Goal: Task Accomplishment & Management: Manage account settings

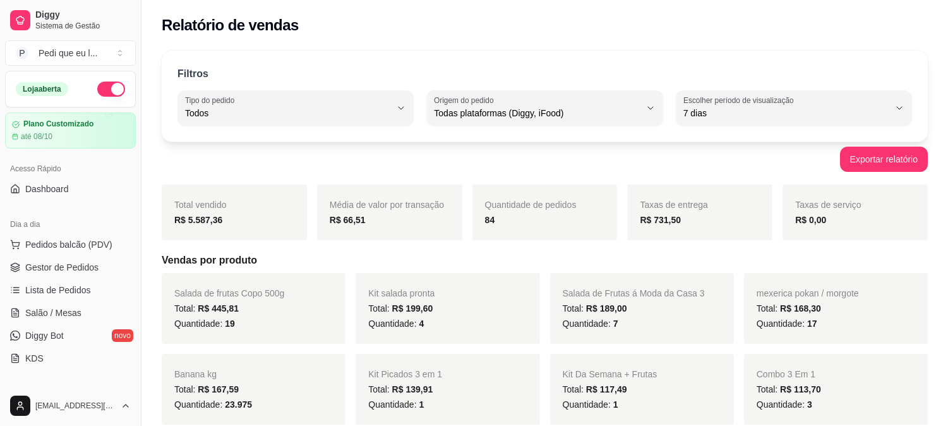
select select "ALL"
select select "7"
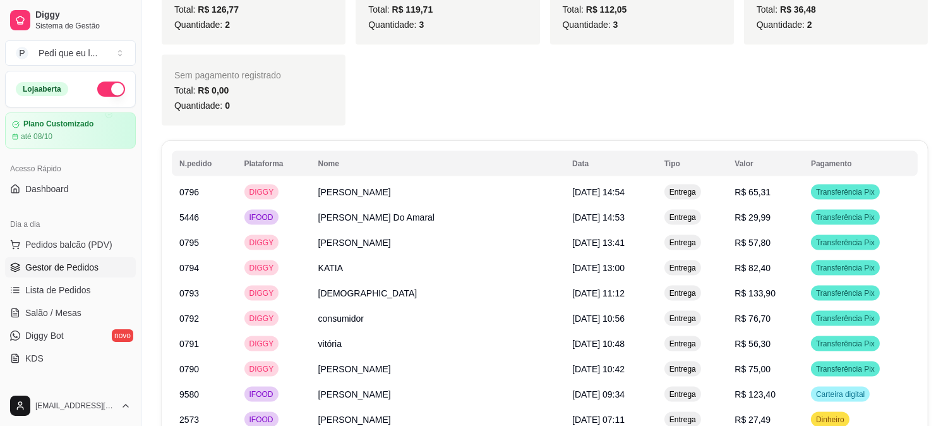
scroll to position [3538, 0]
click at [58, 268] on span "Gestor de Pedidos" at bounding box center [61, 267] width 73 height 13
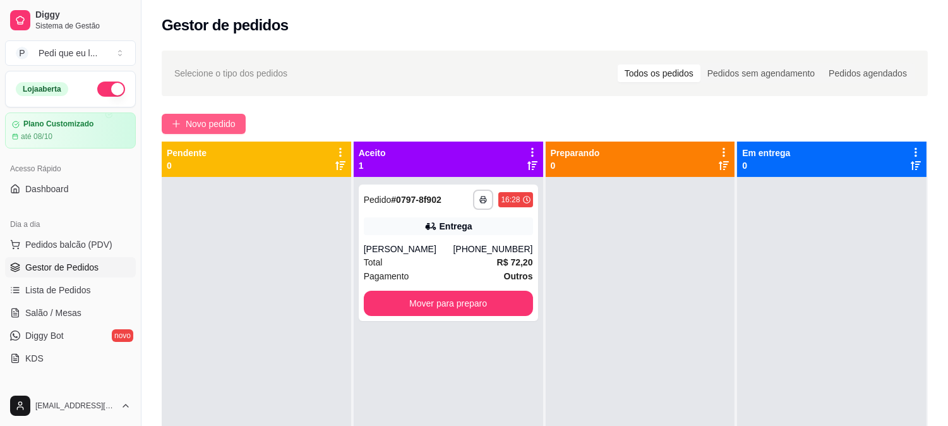
click at [215, 117] on span "Novo pedido" at bounding box center [211, 124] width 50 height 14
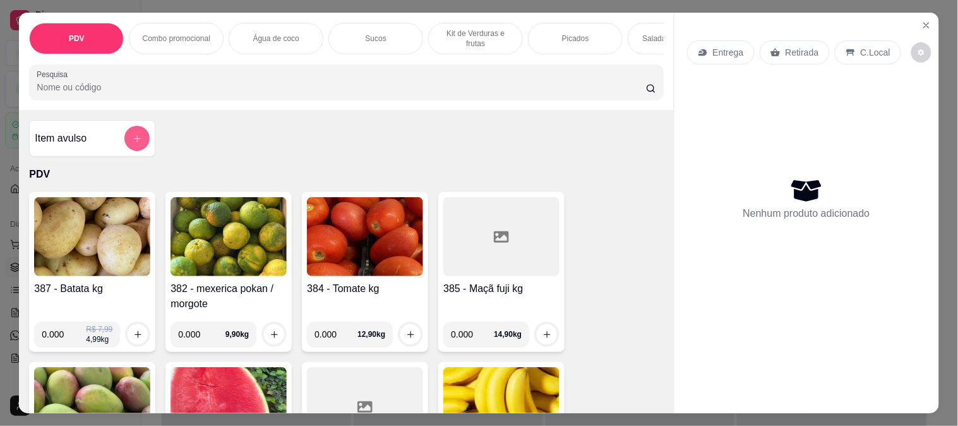
click at [117, 141] on div "Item avulso" at bounding box center [92, 138] width 115 height 25
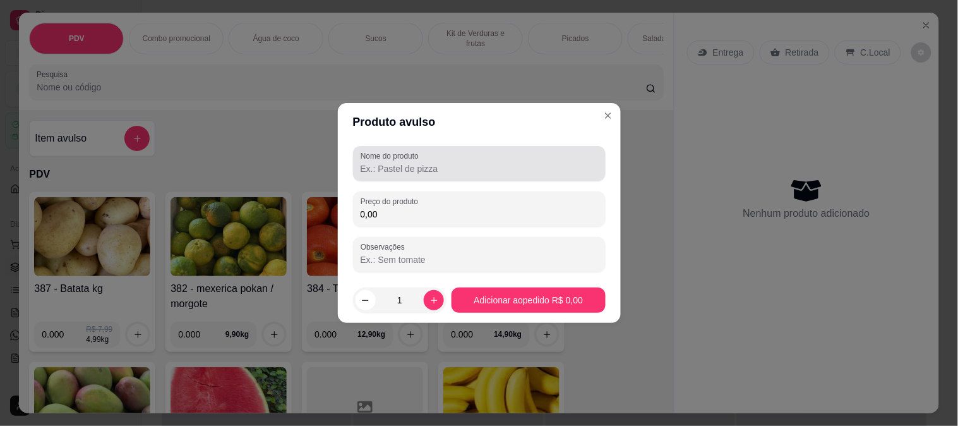
click at [436, 173] on input "Nome do produto" at bounding box center [479, 168] width 237 height 13
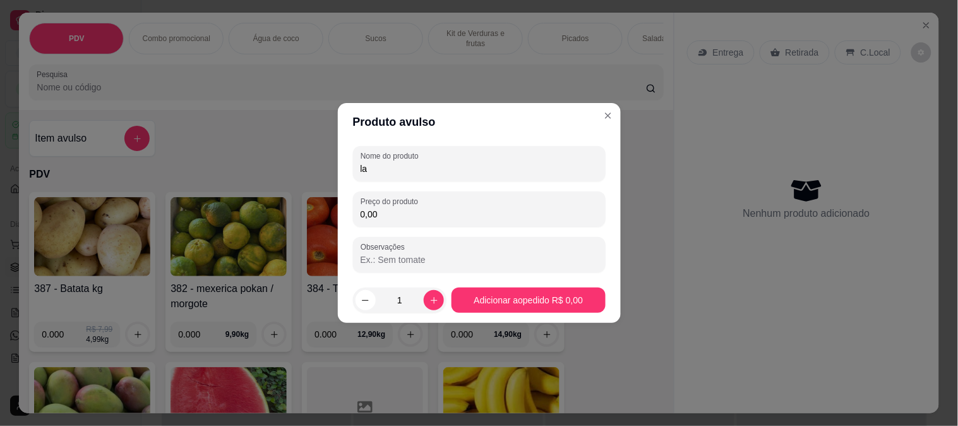
type input "l"
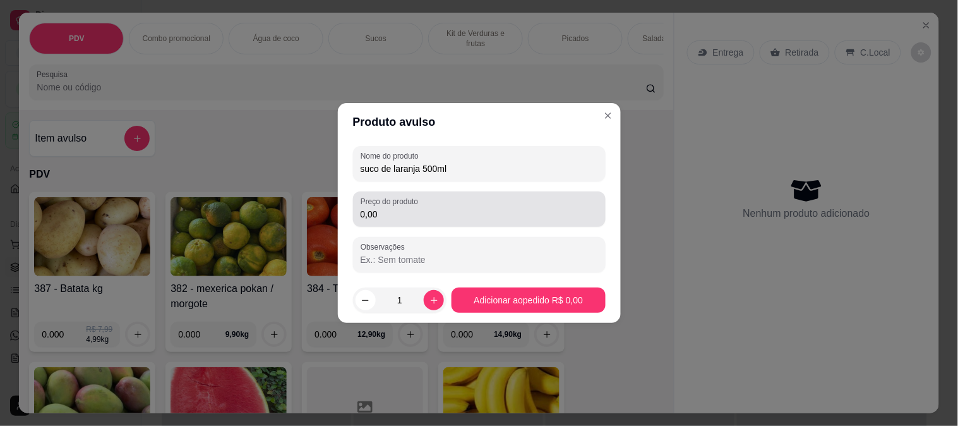
type input "suco de laranja 500ml"
click at [404, 215] on input "0,00" at bounding box center [479, 214] width 237 height 13
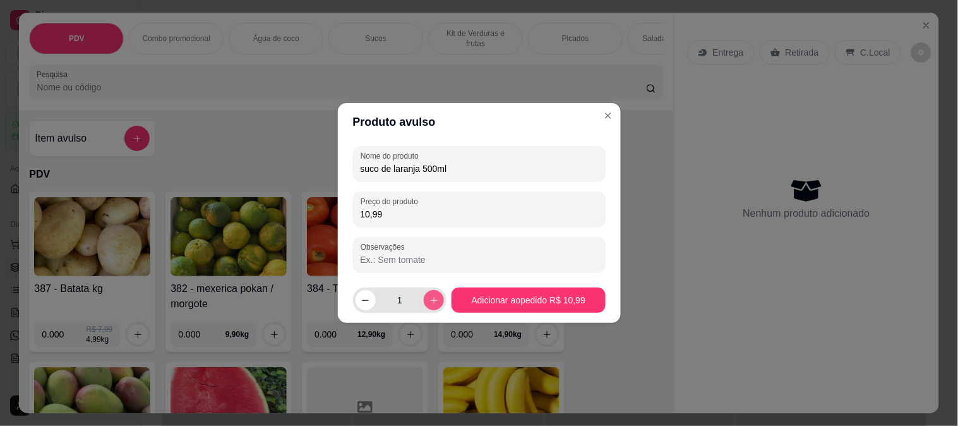
type input "10,99"
click at [426, 295] on button "increase-product-quantity" at bounding box center [434, 300] width 20 height 20
type input "2"
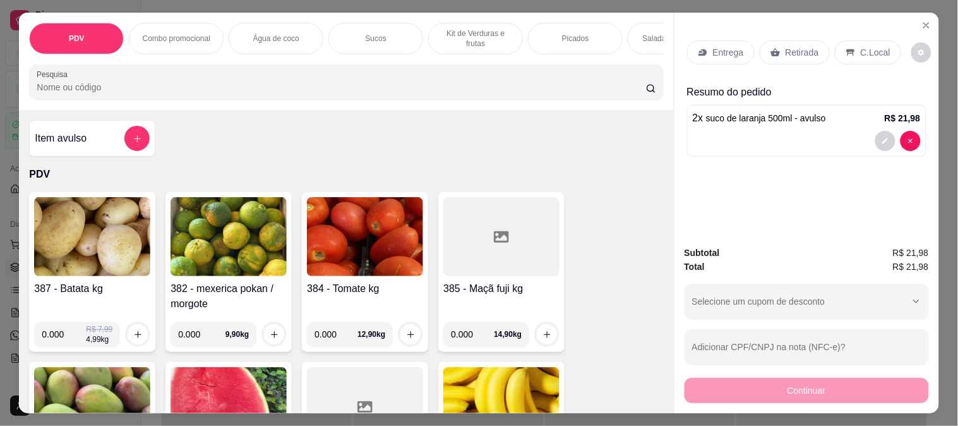
click at [713, 46] on p "Entrega" at bounding box center [728, 52] width 31 height 13
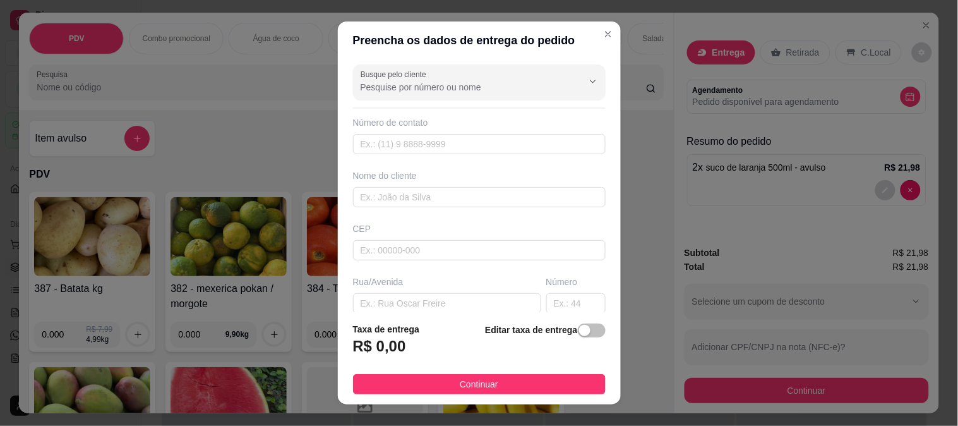
click at [383, 97] on div "Busque pelo cliente" at bounding box center [479, 81] width 253 height 35
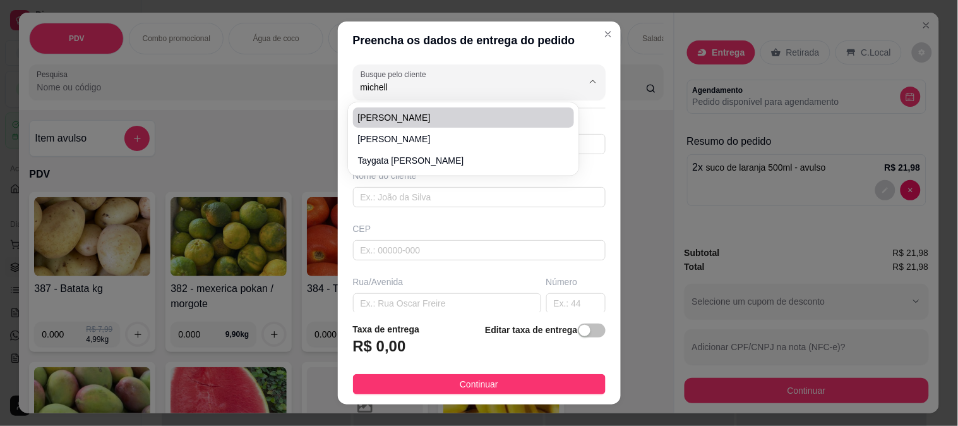
click at [394, 118] on span "[PERSON_NAME]" at bounding box center [457, 117] width 199 height 13
type input "[PERSON_NAME]"
type input "66997260247"
type input "[PERSON_NAME]"
type input "78557527"
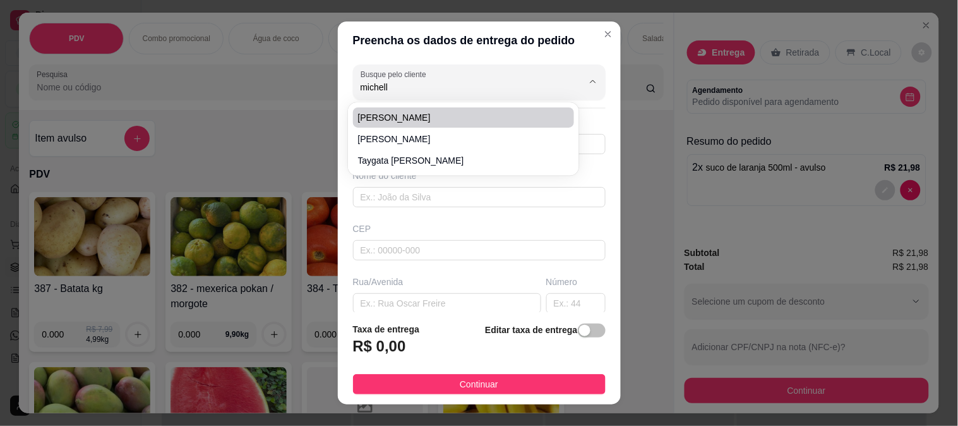
type input "Rua [PERSON_NAME]"
type input "545"
type input "Industrial"
type input "Sinop"
type input "Ao lado da bebezinho da BR"
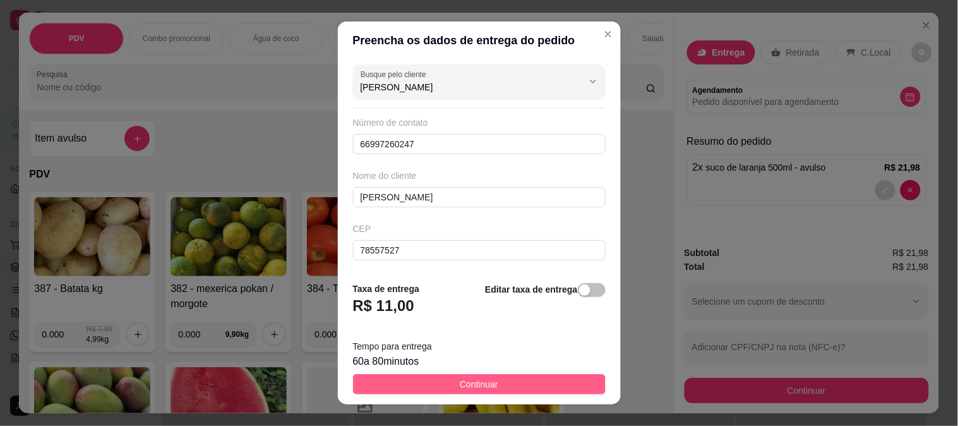
type input "[PERSON_NAME]"
click at [499, 378] on button "Continuar" at bounding box center [479, 384] width 253 height 20
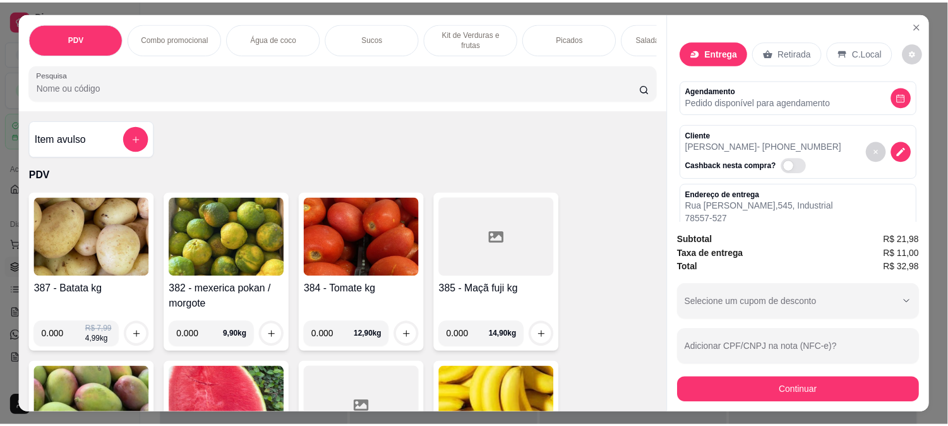
scroll to position [33, 0]
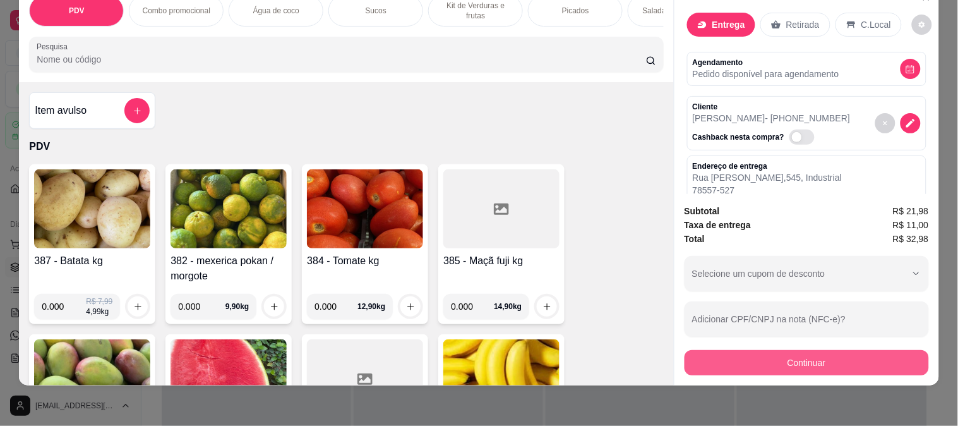
click at [827, 350] on button "Continuar" at bounding box center [807, 362] width 244 height 25
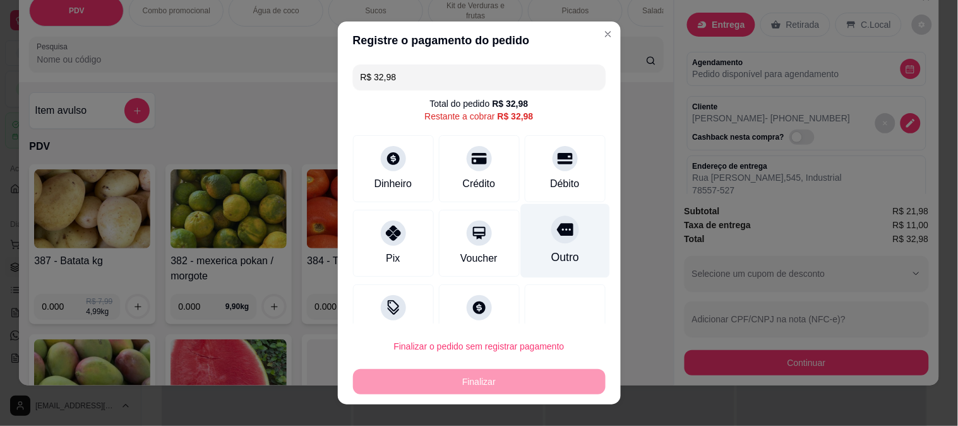
click at [552, 248] on div "Outro" at bounding box center [564, 240] width 89 height 74
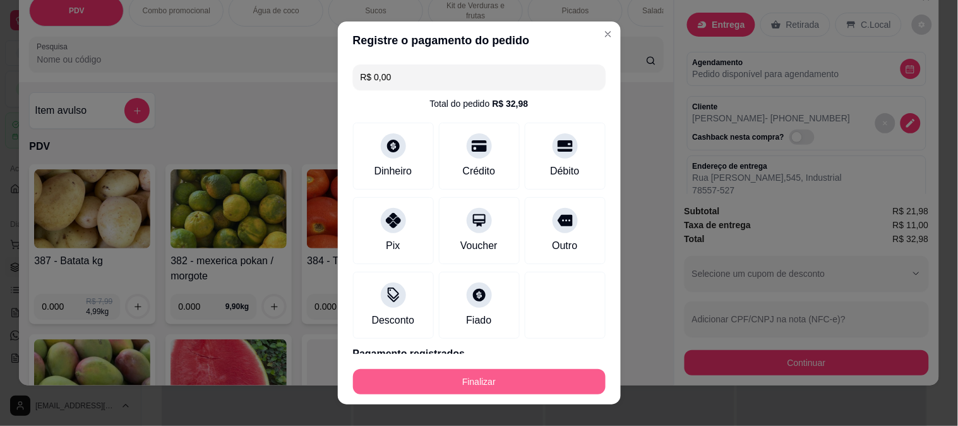
click at [502, 378] on button "Finalizar" at bounding box center [479, 381] width 253 height 25
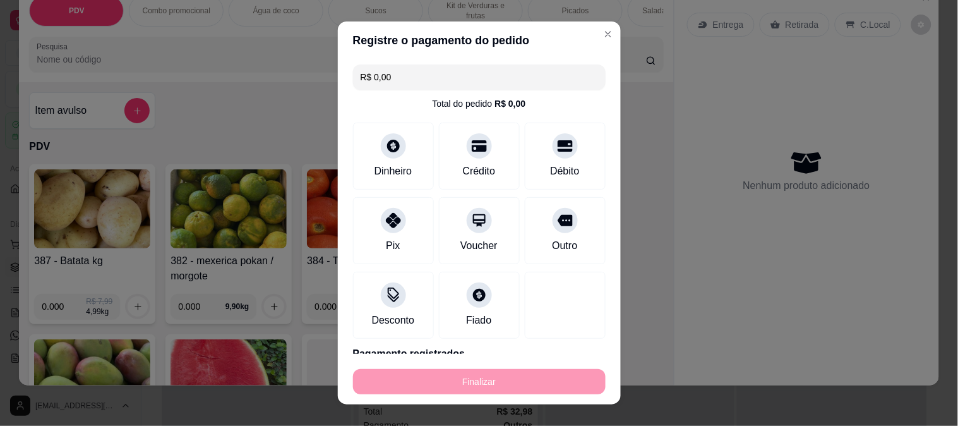
type input "-R$ 32,98"
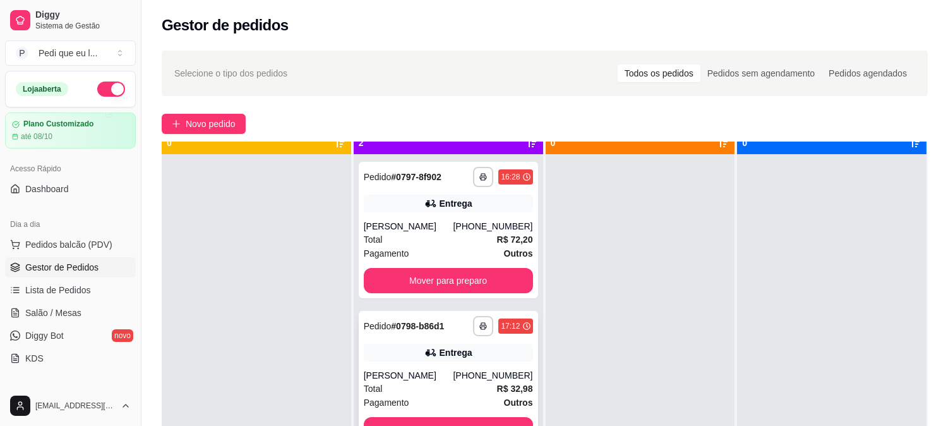
scroll to position [35, 0]
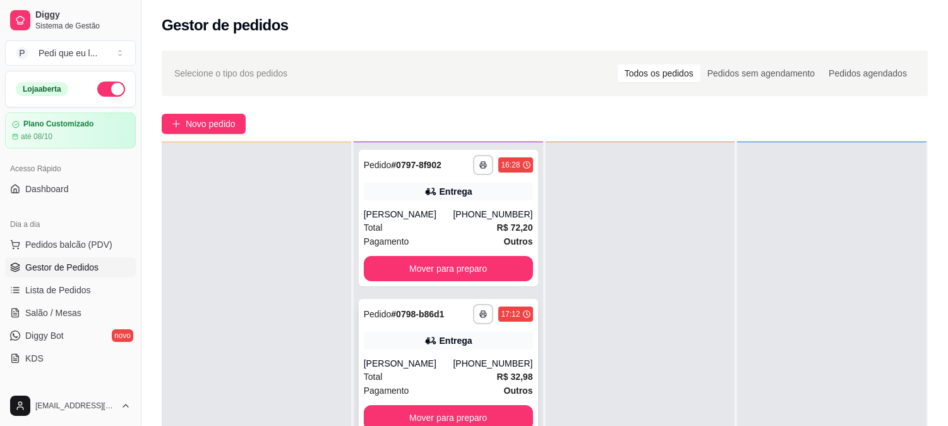
click at [478, 367] on div "[PHONE_NUMBER]" at bounding box center [493, 363] width 80 height 13
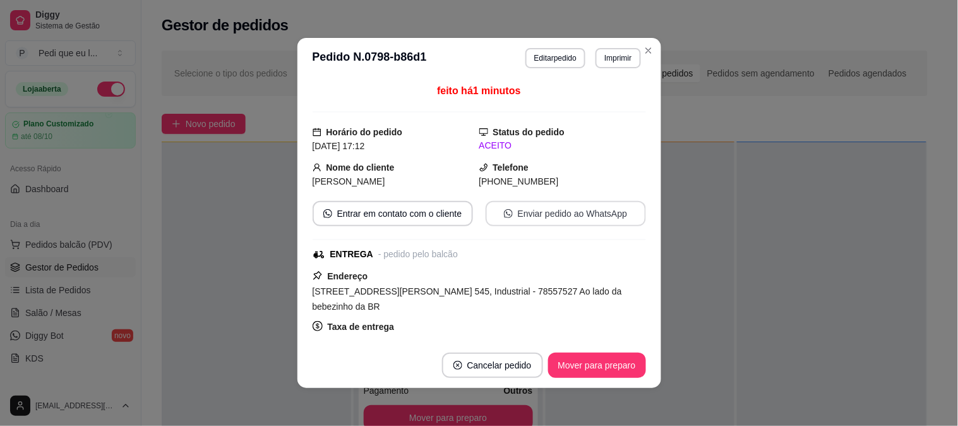
click at [571, 212] on button "Enviar pedido ao WhatsApp" at bounding box center [566, 213] width 160 height 25
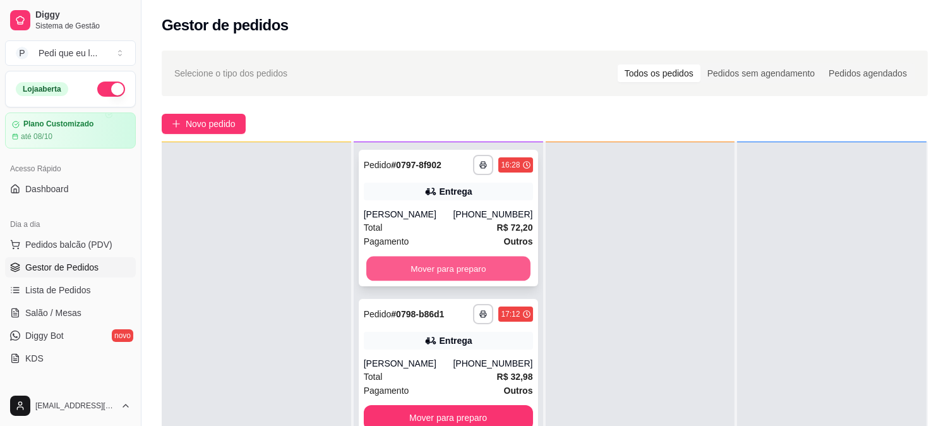
click at [462, 267] on button "Mover para preparo" at bounding box center [448, 268] width 164 height 25
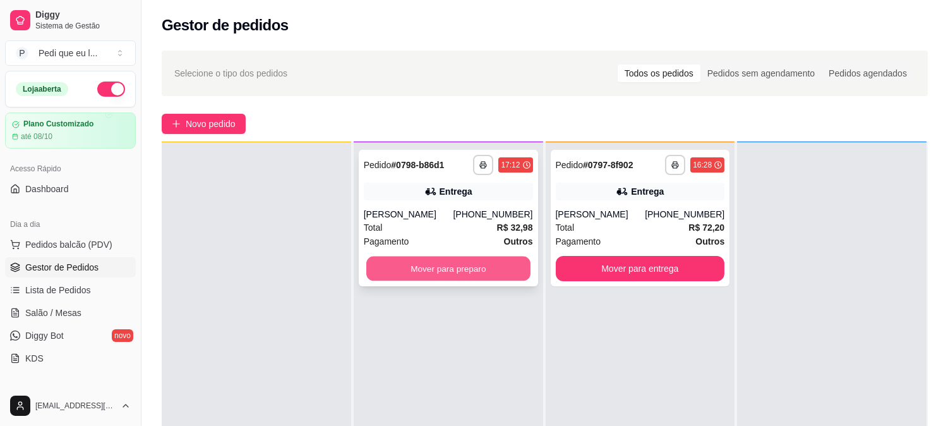
click at [470, 267] on button "Mover para preparo" at bounding box center [448, 268] width 164 height 25
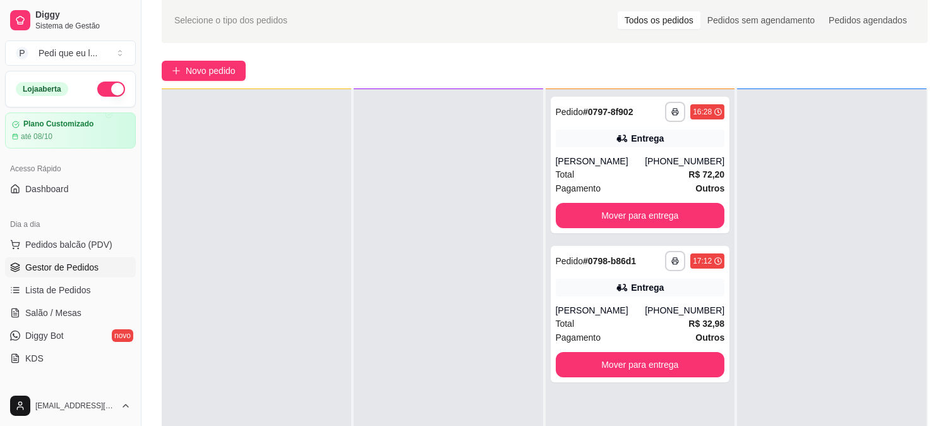
scroll to position [140, 0]
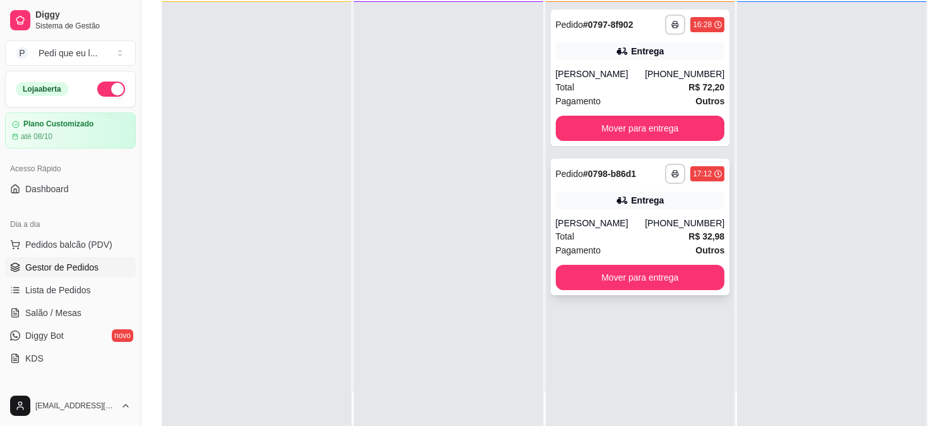
click at [620, 228] on div "[PERSON_NAME]" at bounding box center [601, 223] width 90 height 13
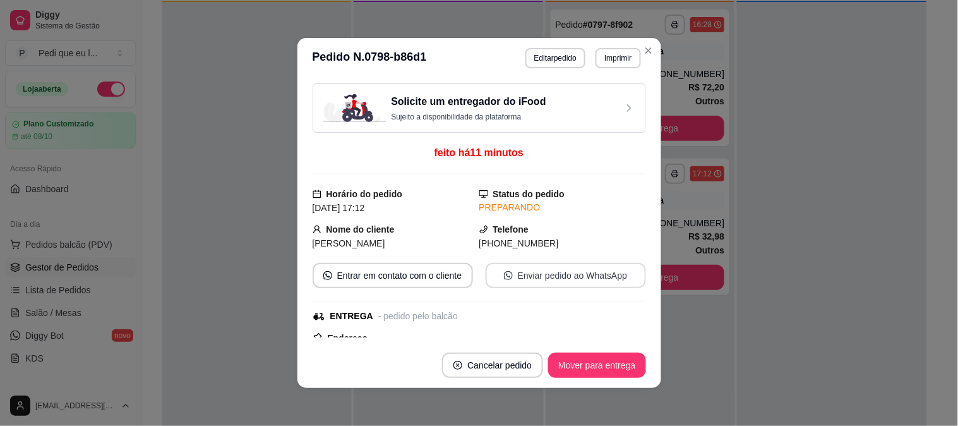
click at [577, 268] on button "Enviar pedido ao WhatsApp" at bounding box center [566, 275] width 160 height 25
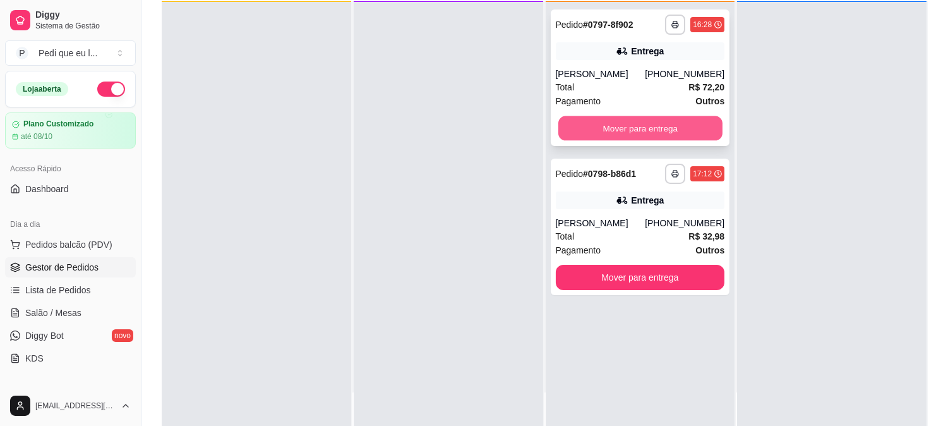
click at [620, 129] on button "Mover para entrega" at bounding box center [640, 128] width 164 height 25
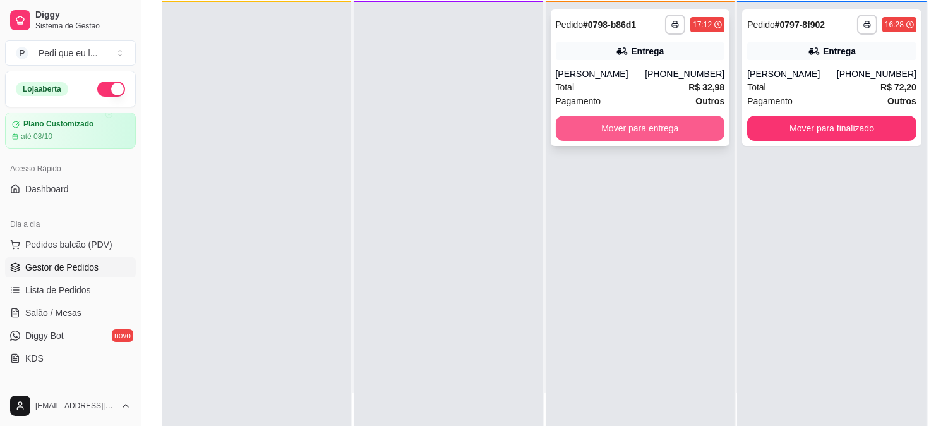
click at [627, 128] on button "Mover para entrega" at bounding box center [640, 128] width 169 height 25
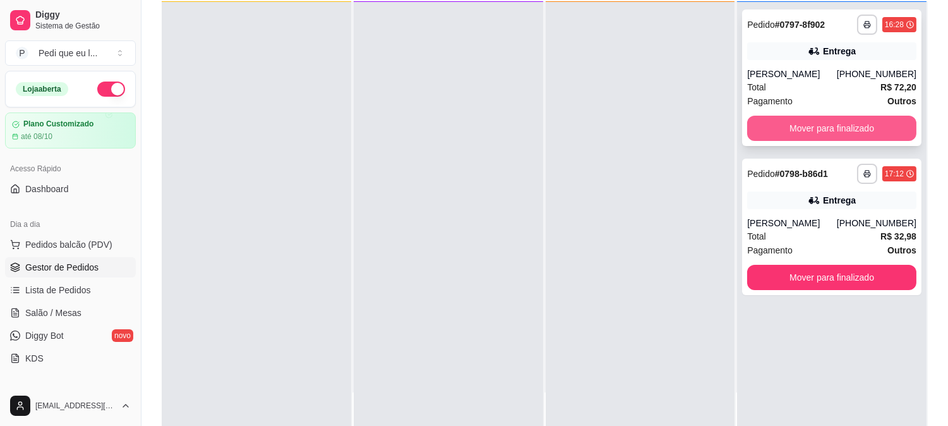
click at [815, 126] on button "Mover para finalizado" at bounding box center [831, 128] width 169 height 25
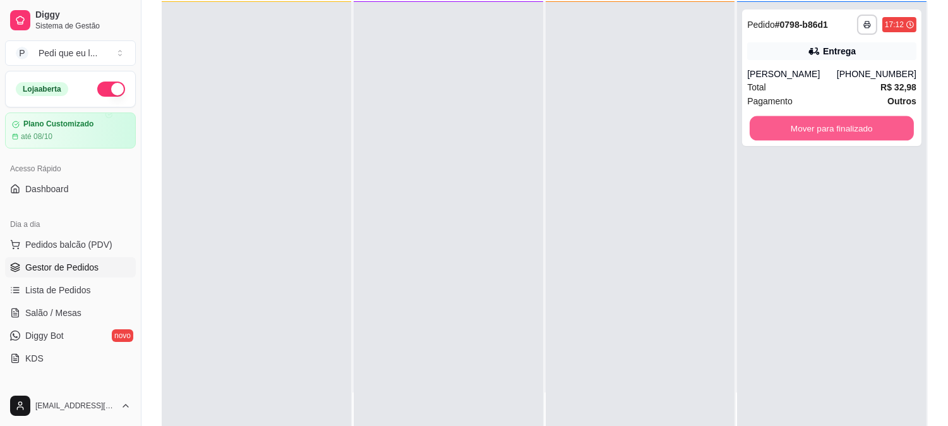
click at [815, 126] on button "Mover para finalizado" at bounding box center [832, 128] width 164 height 25
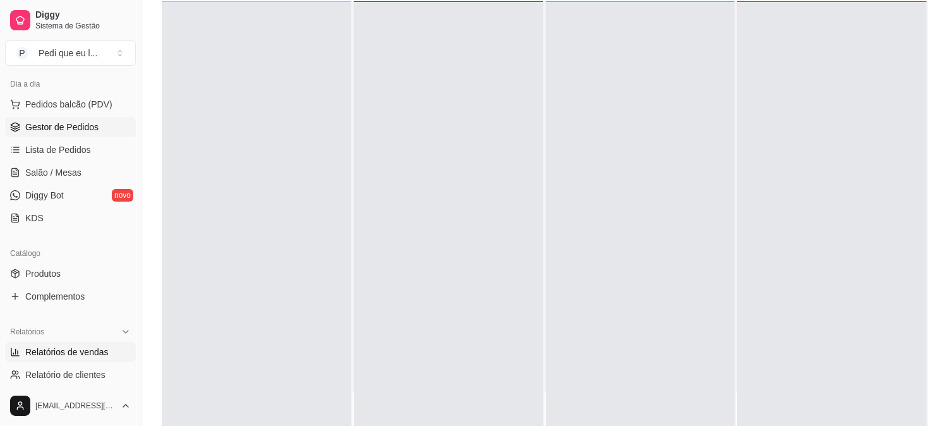
click at [78, 352] on span "Relatórios de vendas" at bounding box center [66, 351] width 83 height 13
select select "ALL"
select select "0"
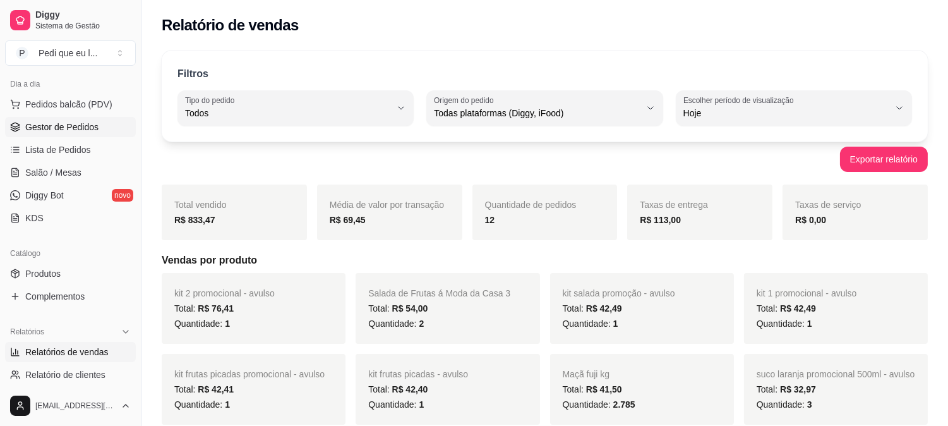
click at [68, 125] on span "Gestor de Pedidos" at bounding box center [61, 127] width 73 height 13
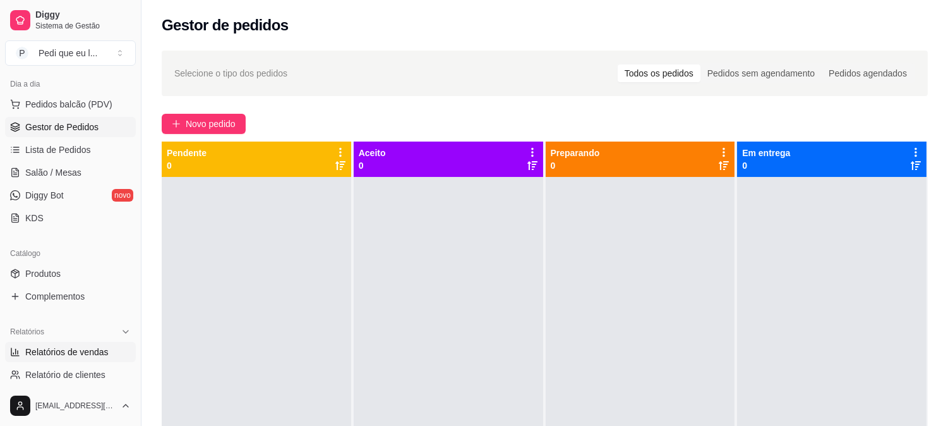
click at [96, 360] on link "Relatórios de vendas" at bounding box center [70, 352] width 131 height 20
select select "ALL"
select select "0"
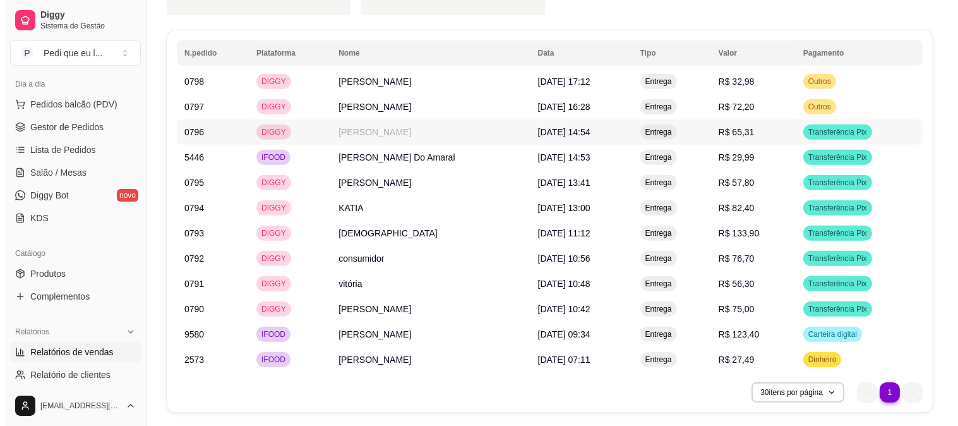
scroll to position [1048, 0]
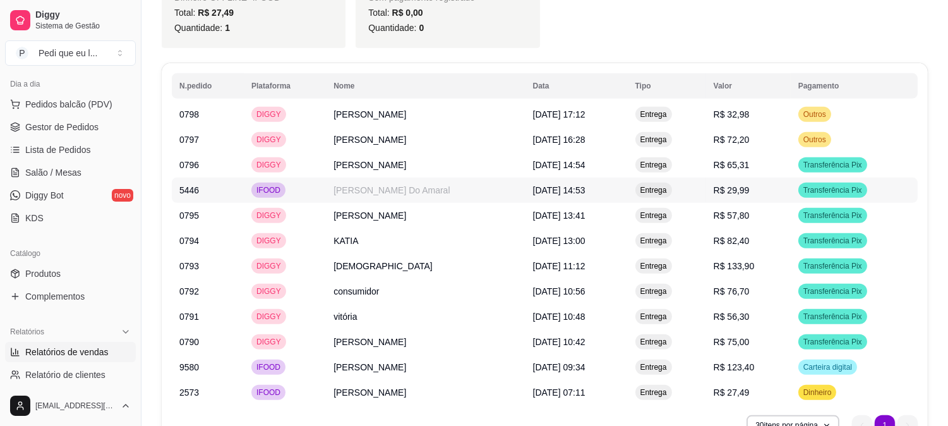
click at [438, 188] on td "[PERSON_NAME] Do Amaral" at bounding box center [425, 189] width 199 height 25
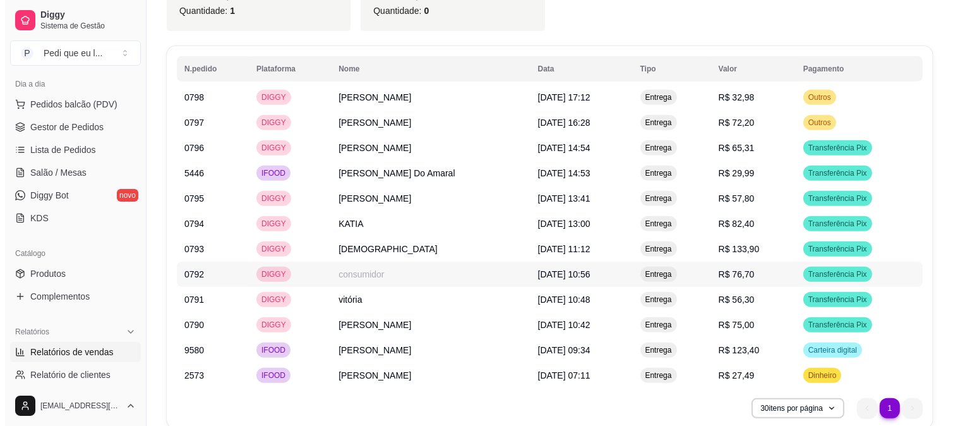
scroll to position [1119, 0]
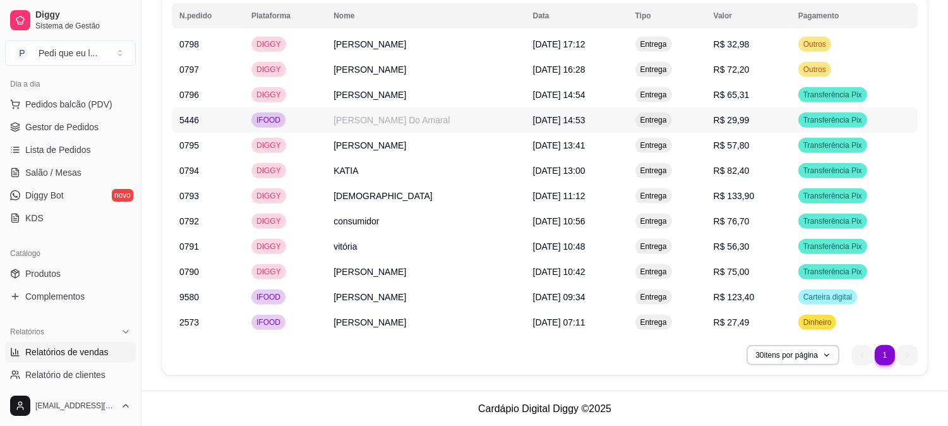
click at [585, 120] on span "[DATE] 14:53" at bounding box center [559, 120] width 52 height 10
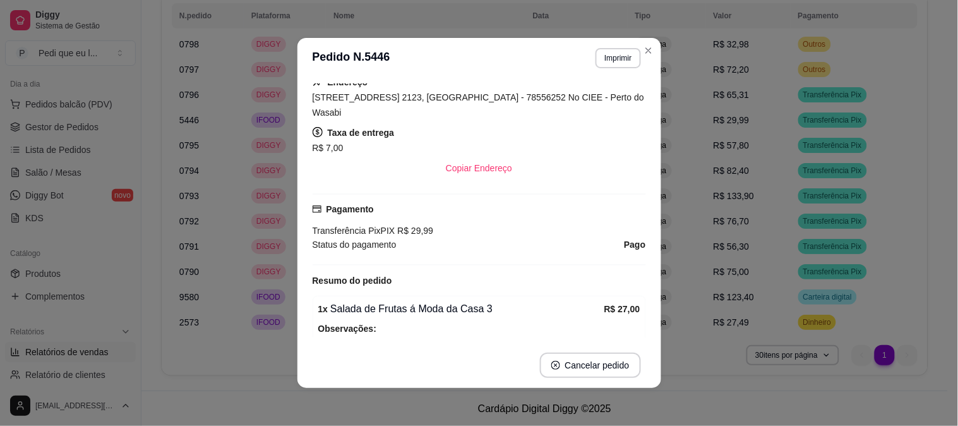
scroll to position [231, 0]
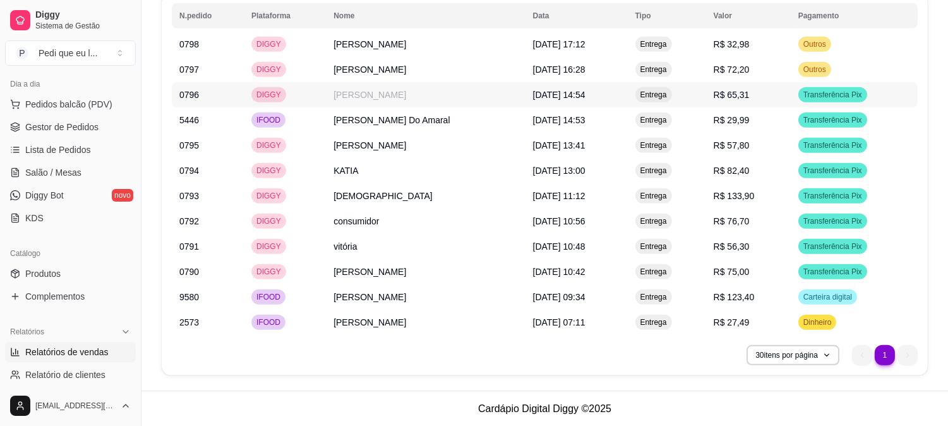
click at [554, 92] on span "[DATE] 14:54" at bounding box center [559, 95] width 52 height 10
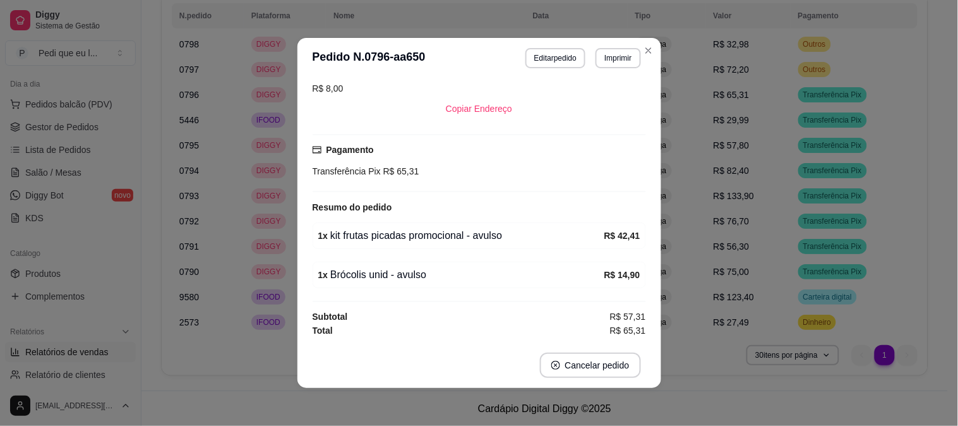
scroll to position [260, 0]
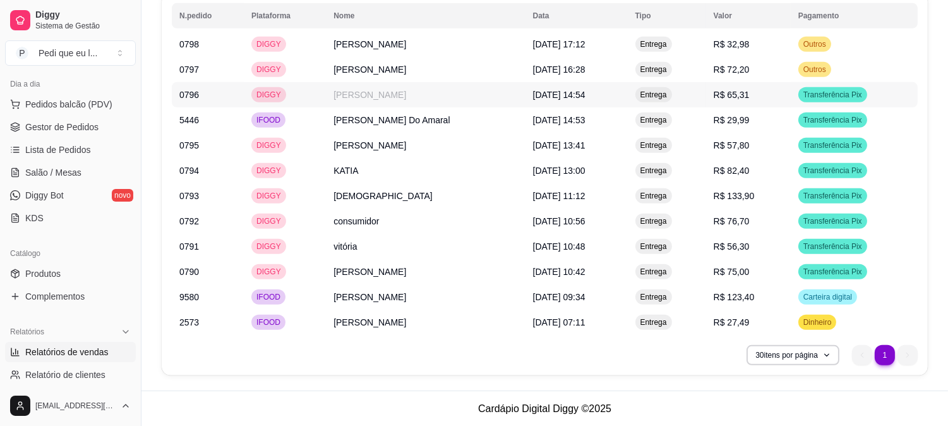
click at [375, 96] on td "[PERSON_NAME]" at bounding box center [425, 94] width 199 height 25
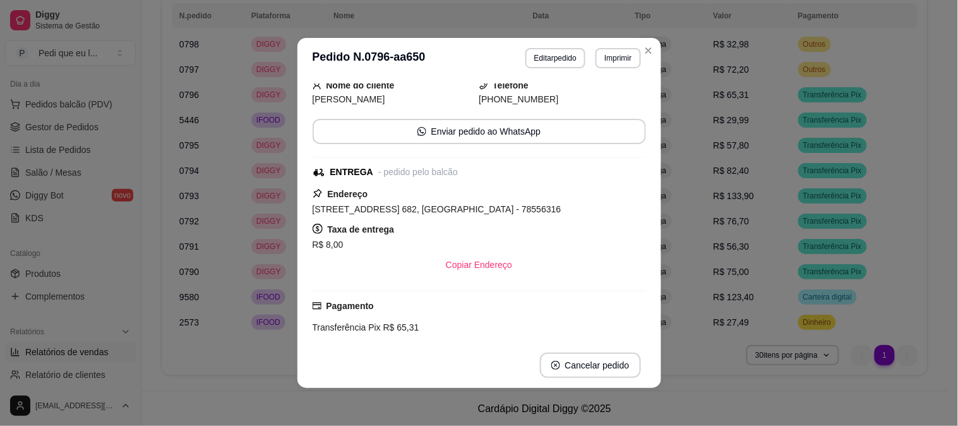
scroll to position [140, 0]
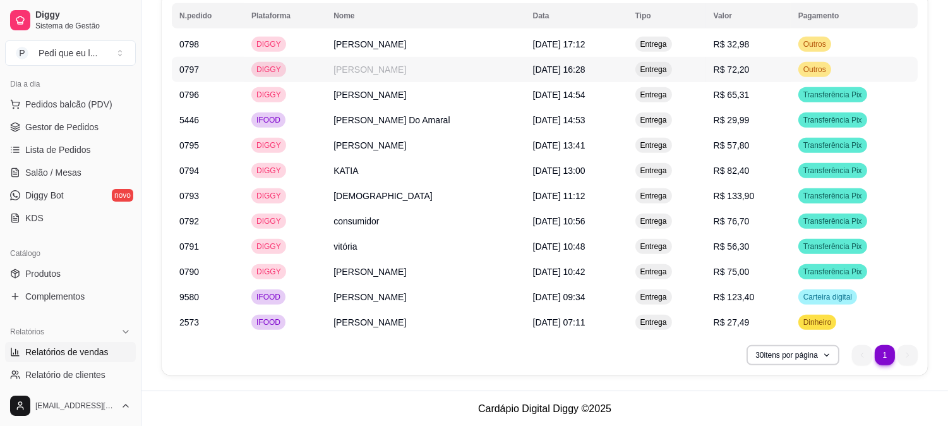
click at [377, 76] on td "[PERSON_NAME]" at bounding box center [425, 69] width 199 height 25
click at [373, 47] on td "[PERSON_NAME]" at bounding box center [425, 44] width 199 height 25
